Goal: Find specific page/section: Find specific page/section

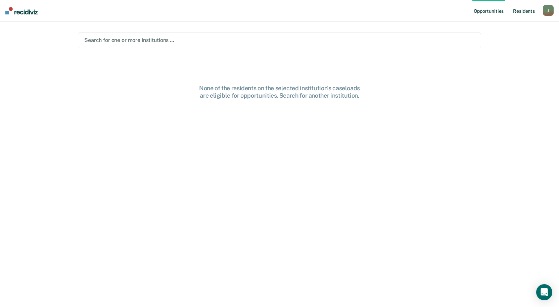
click at [521, 9] on link "Resident s" at bounding box center [524, 10] width 25 height 21
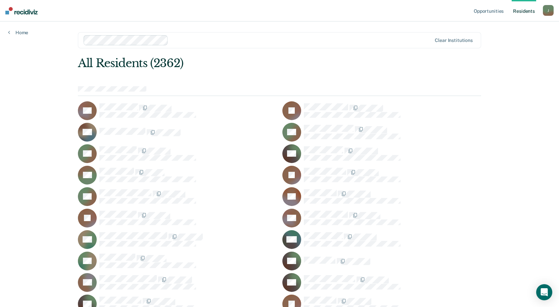
scroll to position [11988, 0]
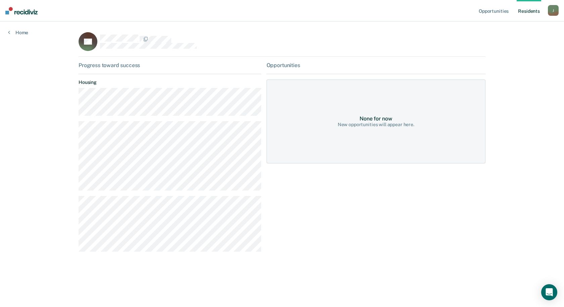
click at [558, 13] on div "J" at bounding box center [553, 10] width 11 height 11
click at [504, 43] on link "Log Out" at bounding box center [526, 44] width 54 height 6
